Goal: Navigation & Orientation: Find specific page/section

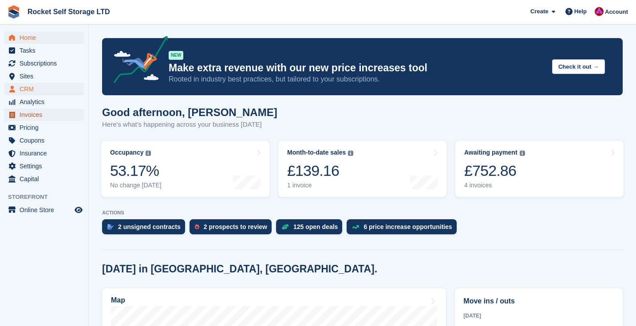
click at [27, 113] on span "Invoices" at bounding box center [46, 115] width 53 height 12
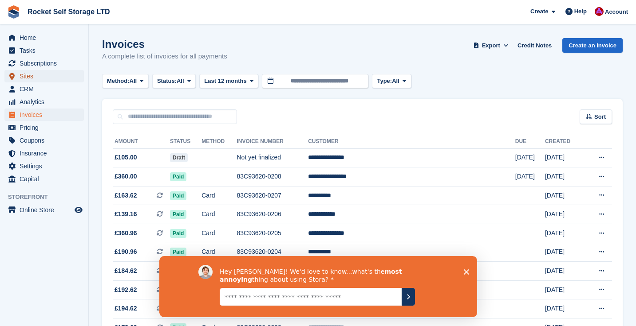
click at [30, 74] on span "Sites" at bounding box center [46, 76] width 53 height 12
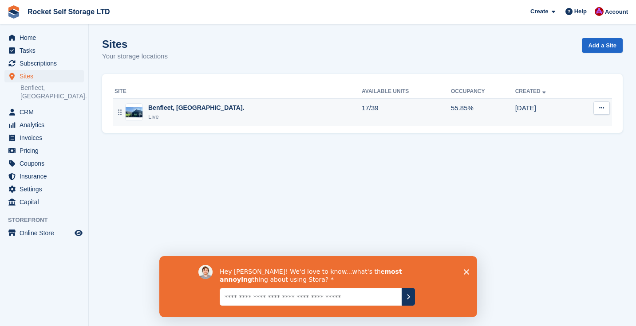
click at [172, 111] on div "Benfleet, [GEOGRAPHIC_DATA]." at bounding box center [196, 107] width 96 height 9
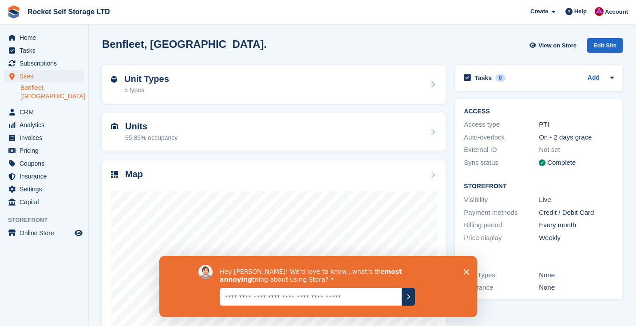
click at [466, 269] on icon "Close survey" at bounding box center [465, 271] width 5 height 5
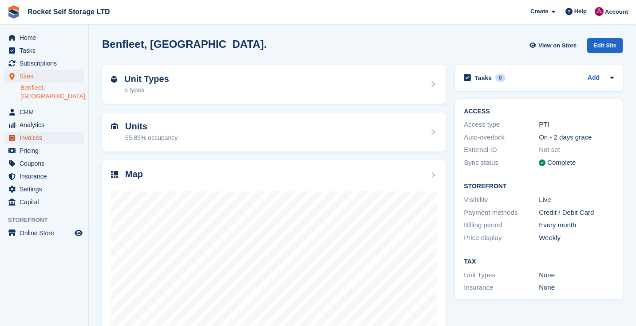
click at [41, 132] on span "Invoices" at bounding box center [46, 138] width 53 height 12
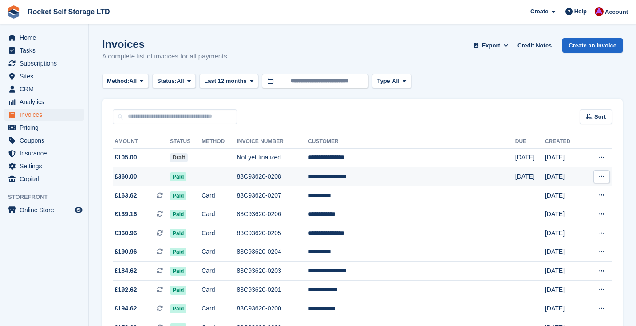
click at [308, 177] on td "83C93620-0208" at bounding box center [271, 177] width 71 height 19
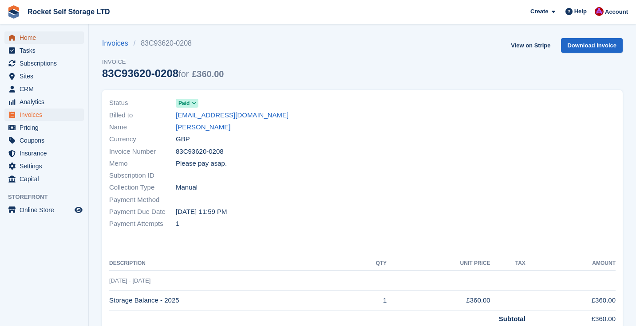
click at [27, 38] on span "Home" at bounding box center [46, 37] width 53 height 12
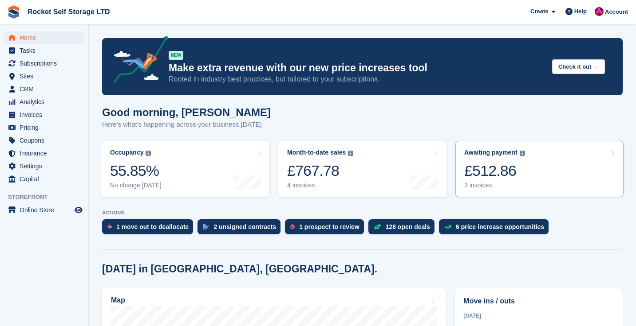
click at [489, 186] on div "3 invoices" at bounding box center [494, 186] width 61 height 8
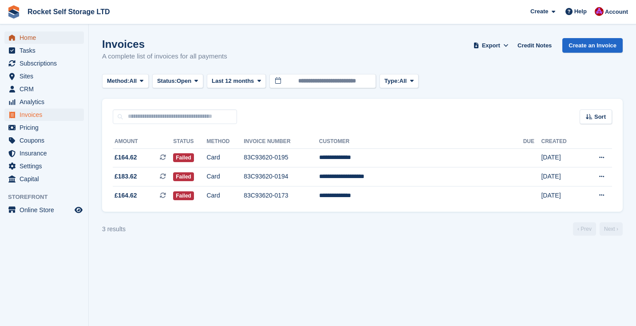
click at [20, 36] on span "Home" at bounding box center [46, 37] width 53 height 12
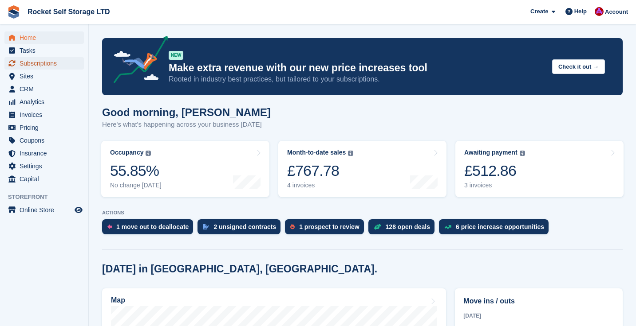
click at [35, 67] on span "Subscriptions" at bounding box center [46, 63] width 53 height 12
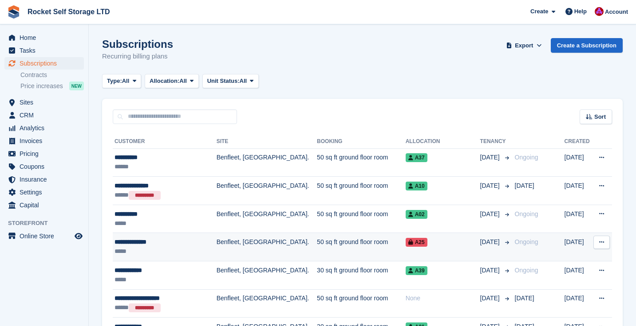
click at [139, 249] on div "*****" at bounding box center [161, 251] width 94 height 9
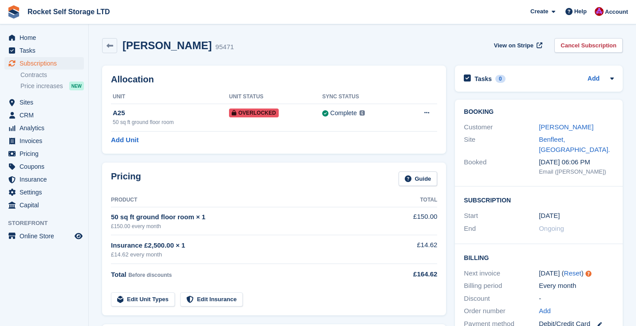
click at [605, 253] on h2 "Billing" at bounding box center [538, 257] width 150 height 9
click at [552, 127] on link "Nicole Bateman" at bounding box center [565, 127] width 55 height 8
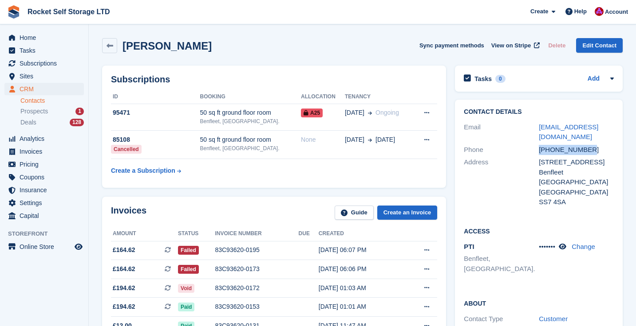
drag, startPoint x: 593, startPoint y: 147, endPoint x: 535, endPoint y: 149, distance: 57.7
click at [535, 149] on div "Phone +447854986228" at bounding box center [538, 150] width 150 height 13
copy div "+447854986228"
click at [33, 109] on span "Prospects" at bounding box center [33, 111] width 27 height 8
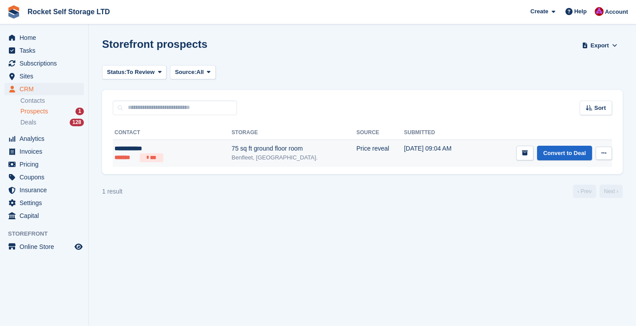
click at [125, 147] on div "**********" at bounding box center [154, 148] width 80 height 9
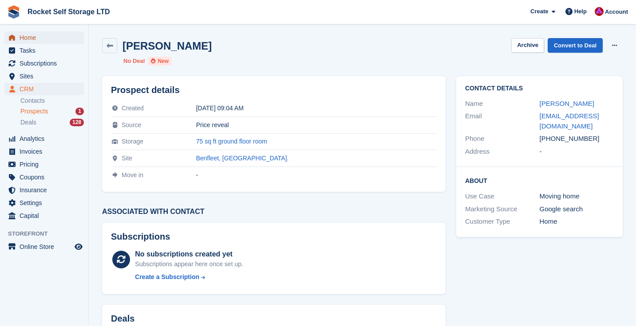
click at [25, 35] on span "Home" at bounding box center [46, 37] width 53 height 12
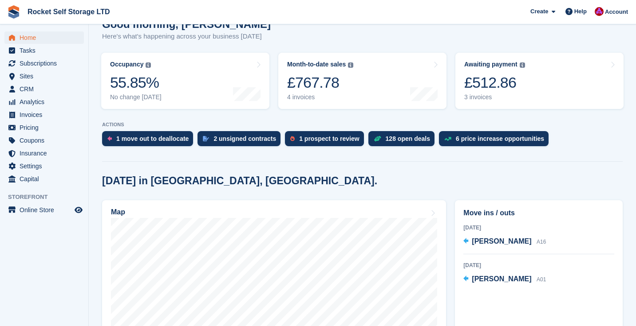
scroll to position [89, 0]
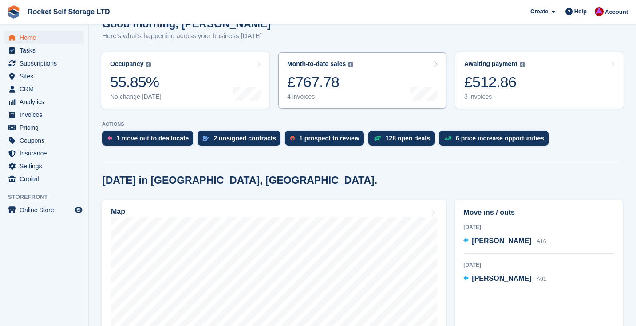
click at [315, 91] on div "£767.78" at bounding box center [320, 82] width 66 height 18
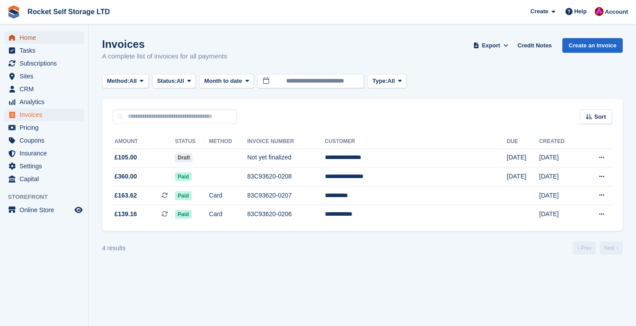
click at [27, 39] on span "Home" at bounding box center [46, 37] width 53 height 12
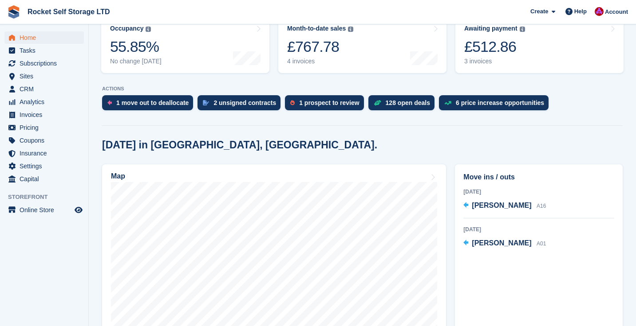
scroll to position [142, 0]
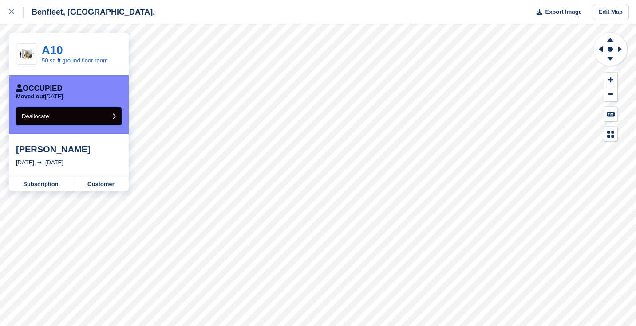
click at [66, 119] on button "Deallocate" at bounding box center [69, 116] width 106 height 18
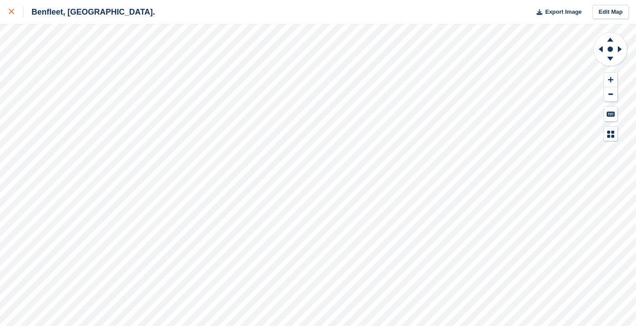
click at [11, 9] on icon at bounding box center [11, 11] width 5 height 5
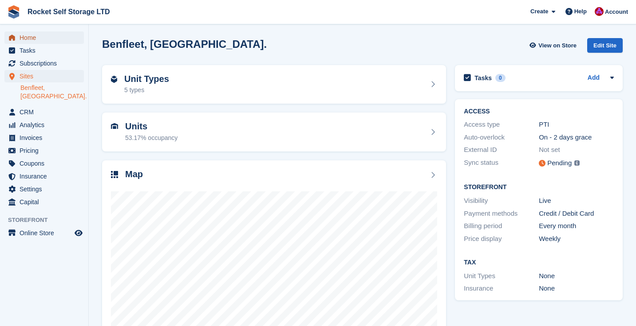
click at [34, 32] on span "Home" at bounding box center [46, 37] width 53 height 12
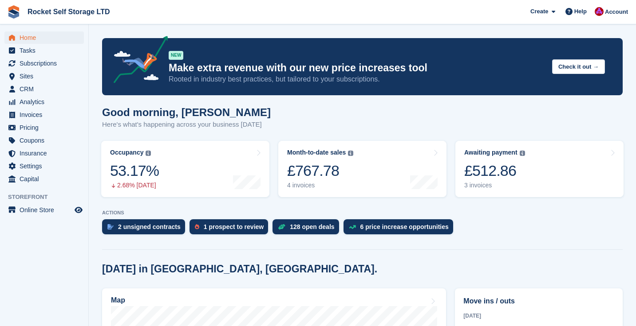
click at [267, 131] on div "Good morning, [PERSON_NAME] Here's what's happening across your business [DATE]" at bounding box center [362, 123] width 520 height 34
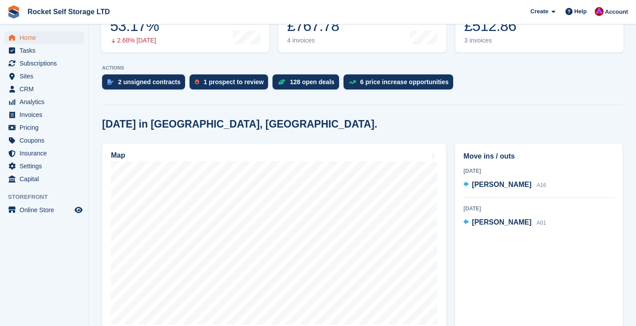
scroll to position [160, 0]
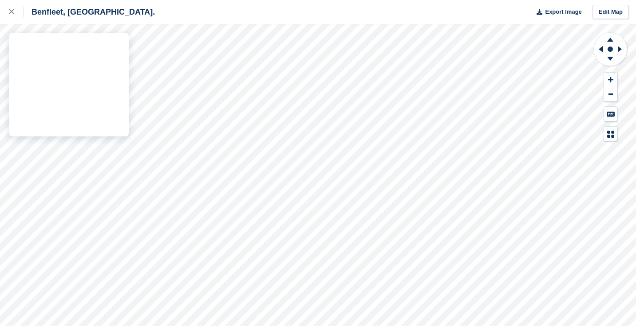
click at [121, 82] on div "Benfleet, Essex. Export Image Edit Map" at bounding box center [318, 163] width 636 height 326
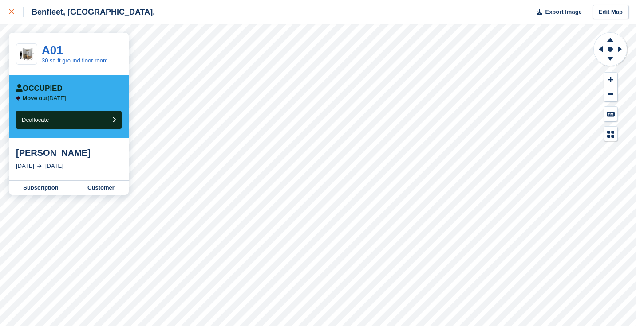
click at [14, 11] on icon at bounding box center [11, 11] width 5 height 5
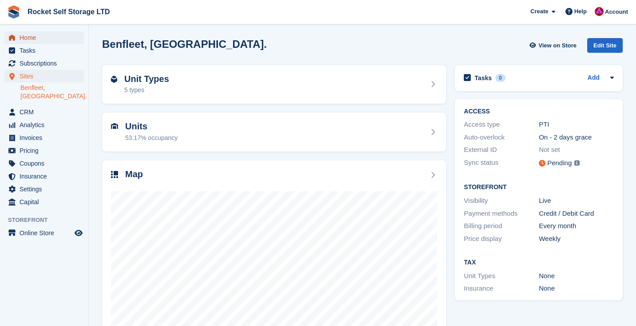
click at [40, 34] on span "Home" at bounding box center [46, 37] width 53 height 12
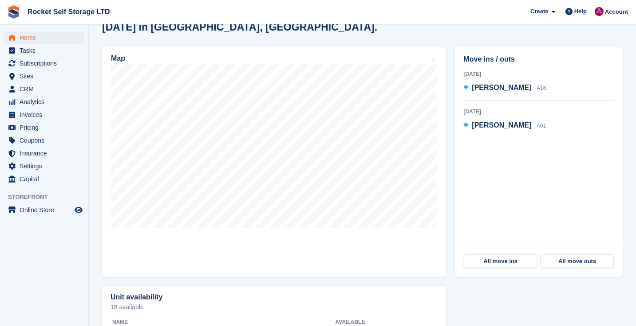
scroll to position [248, 0]
